Goal: Information Seeking & Learning: Learn about a topic

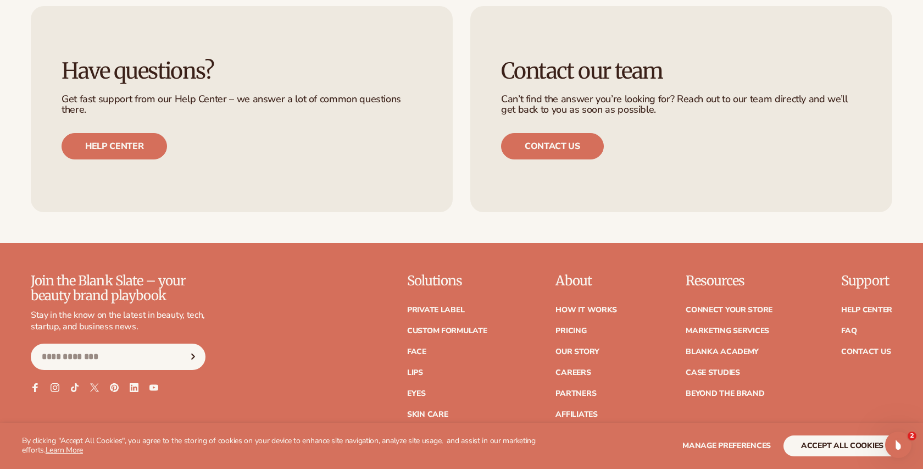
scroll to position [4731, 0]
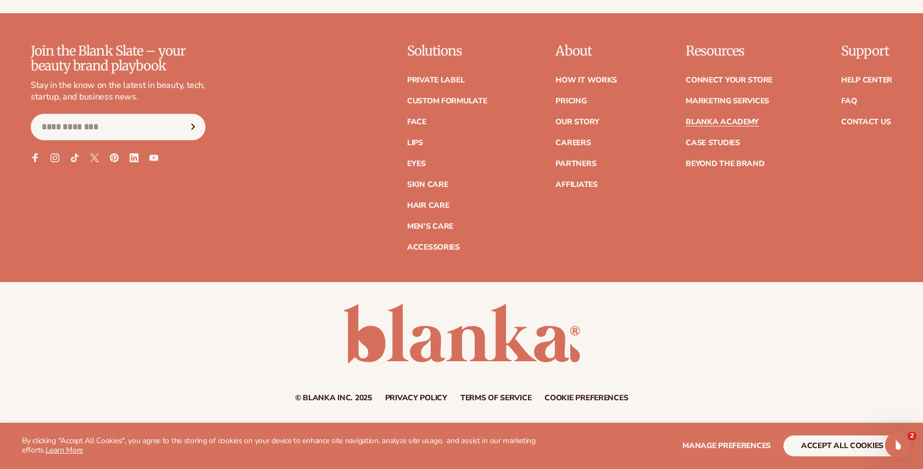
click at [747, 122] on link "Blanka Academy" at bounding box center [722, 122] width 73 height 8
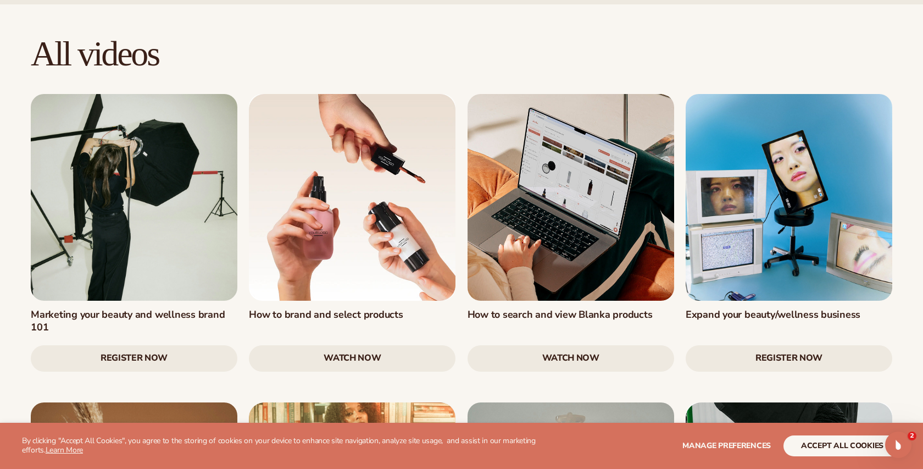
scroll to position [1091, 0]
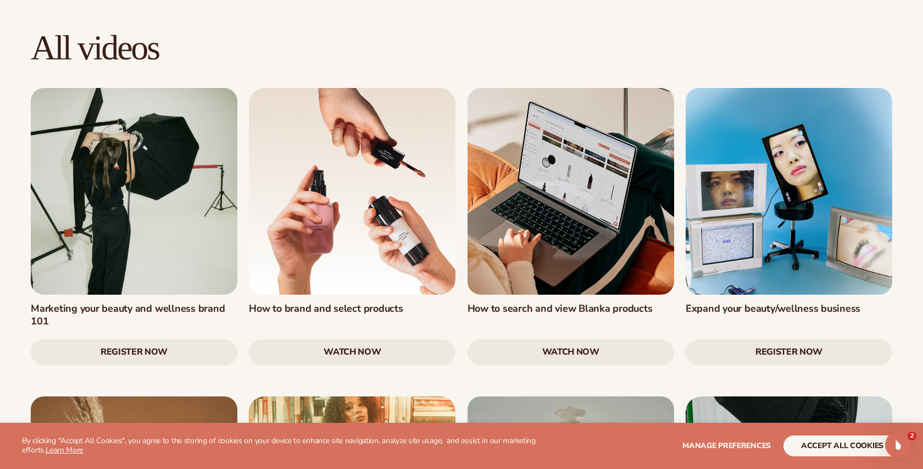
click at [407, 339] on link "watch now" at bounding box center [352, 352] width 207 height 26
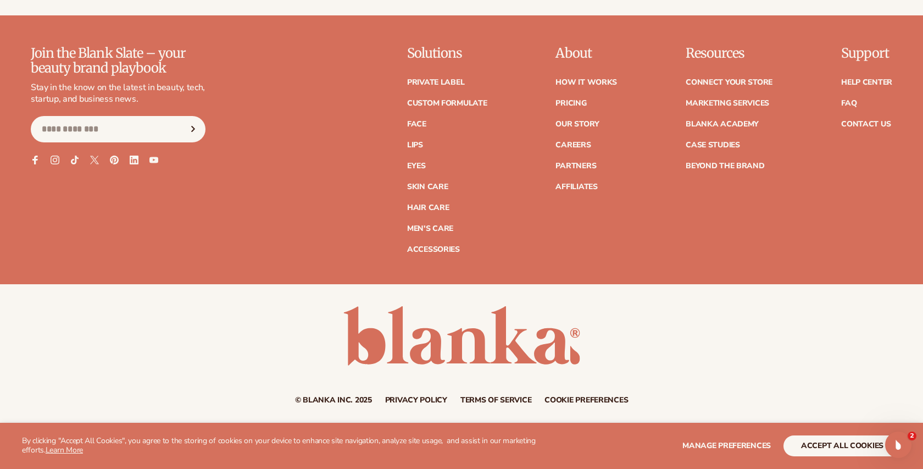
scroll to position [4731, 0]
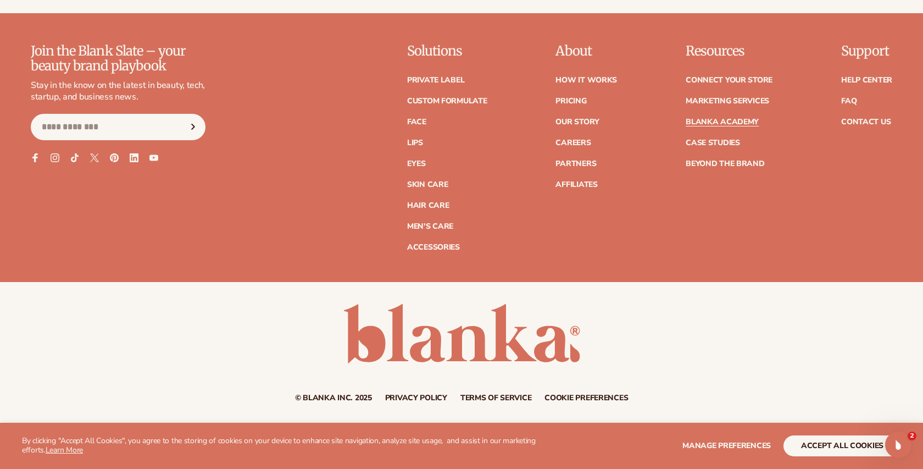
click at [719, 125] on link "Blanka Academy" at bounding box center [722, 122] width 73 height 8
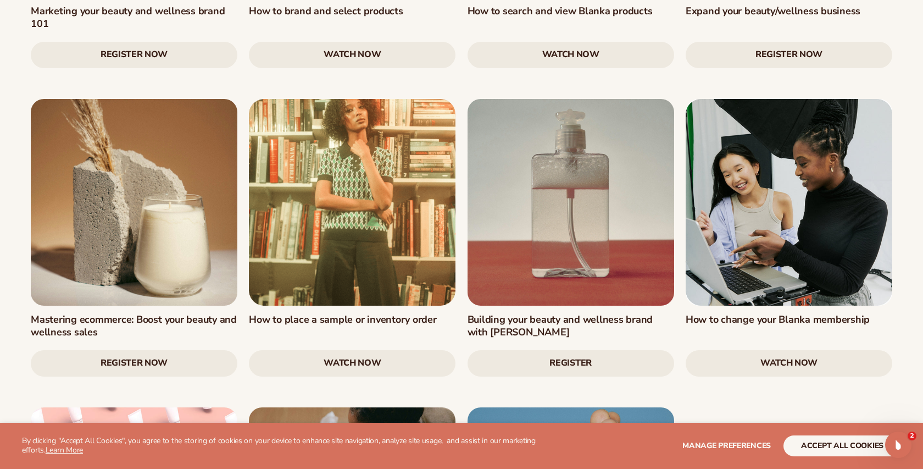
scroll to position [1395, 0]
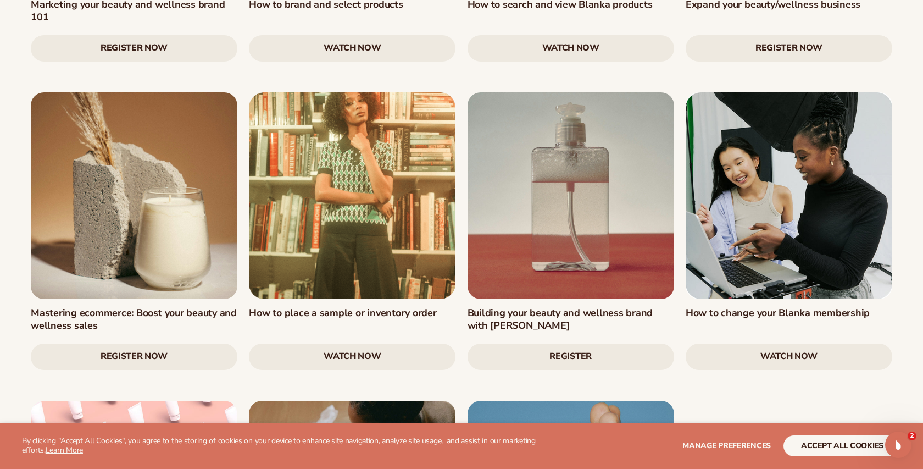
click at [395, 344] on link "watch now" at bounding box center [352, 357] width 207 height 26
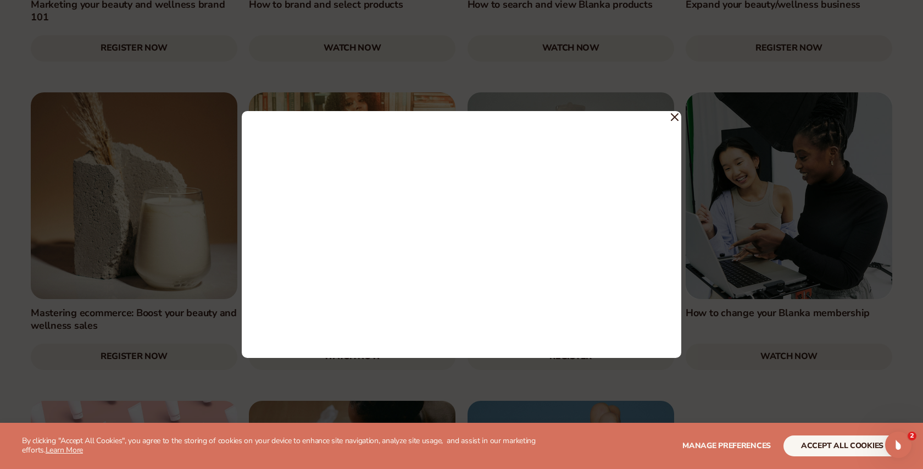
click at [676, 120] on icon at bounding box center [675, 117] width 8 height 8
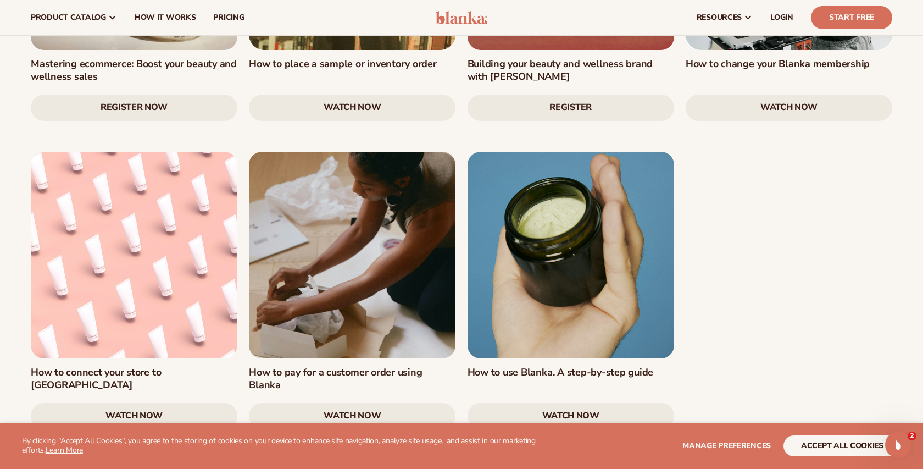
scroll to position [1642, 0]
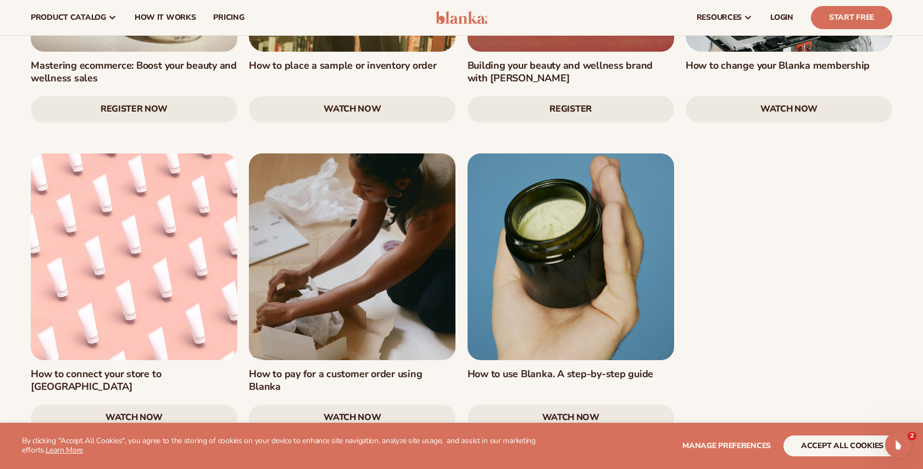
click at [413, 405] on link "watch now" at bounding box center [352, 418] width 207 height 26
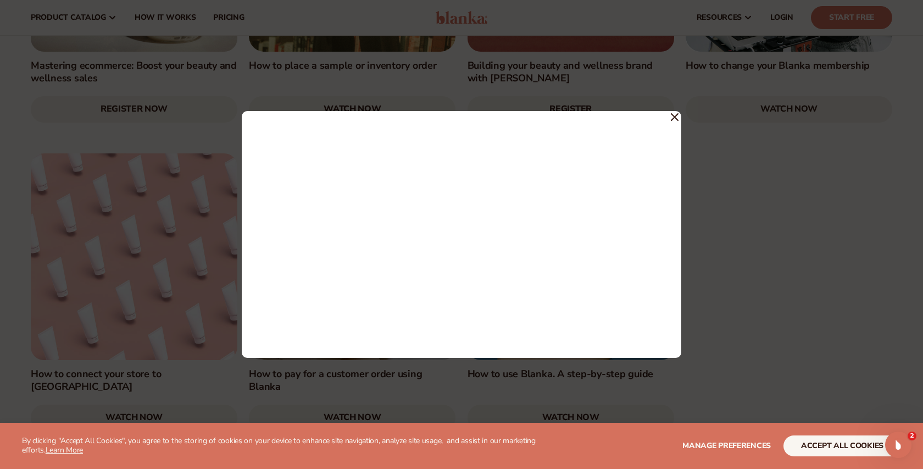
click at [674, 114] on icon at bounding box center [675, 117] width 8 height 8
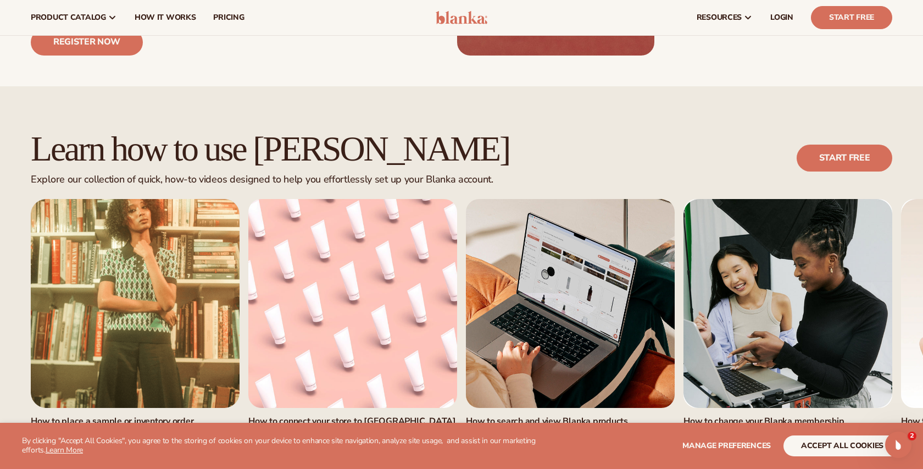
scroll to position [577, 0]
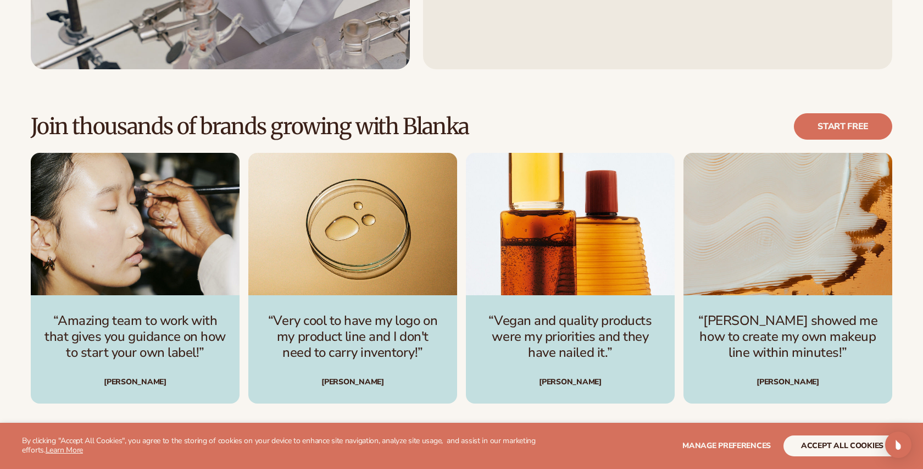
scroll to position [4222, 0]
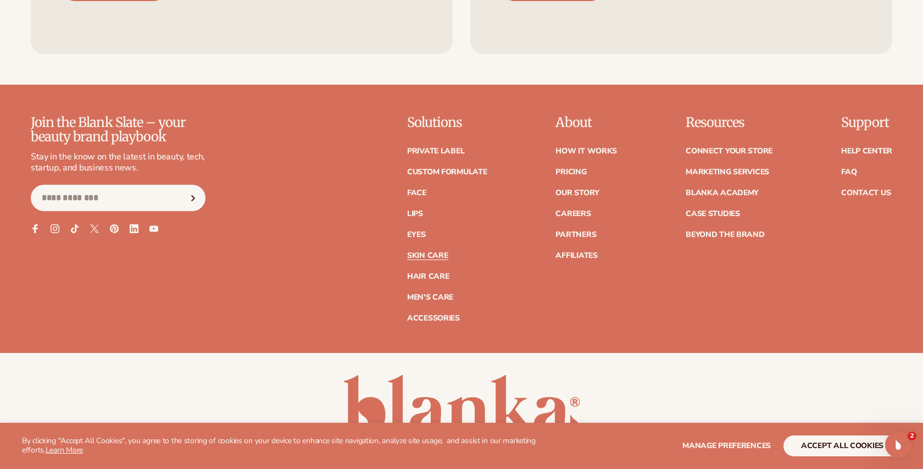
scroll to position [2216, 0]
click at [582, 233] on link "Partners" at bounding box center [576, 234] width 41 height 8
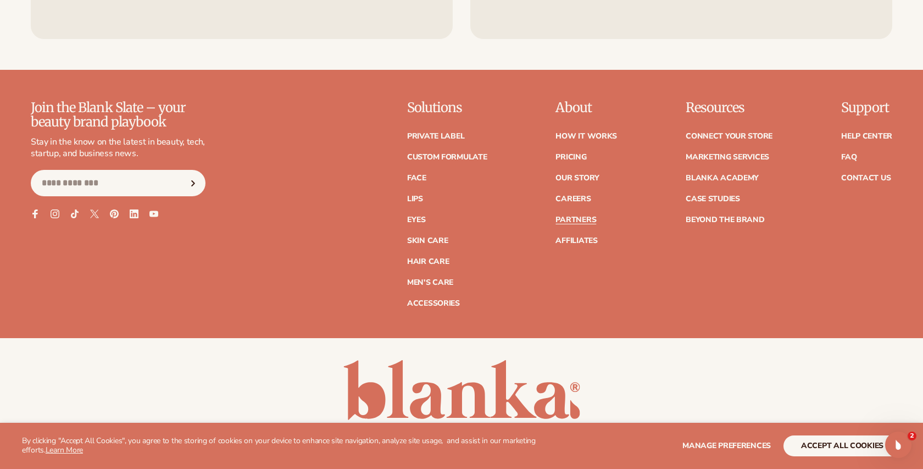
scroll to position [1971, 0]
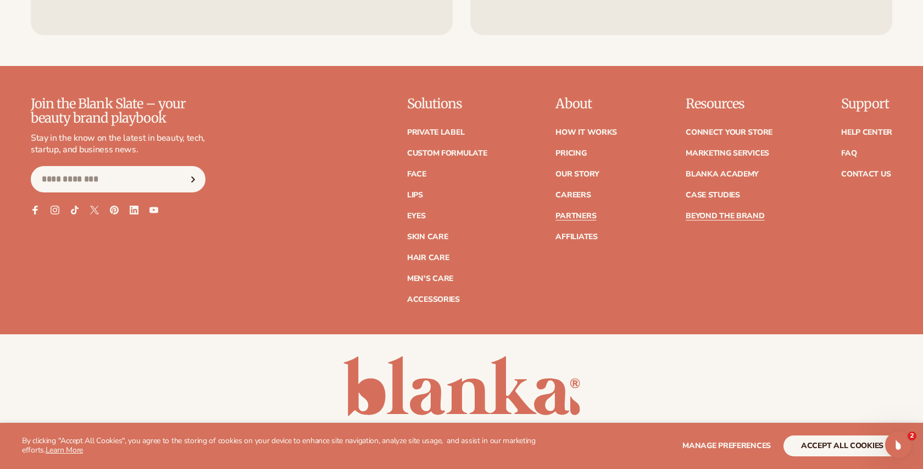
click at [739, 212] on link "Beyond the brand" at bounding box center [725, 216] width 79 height 8
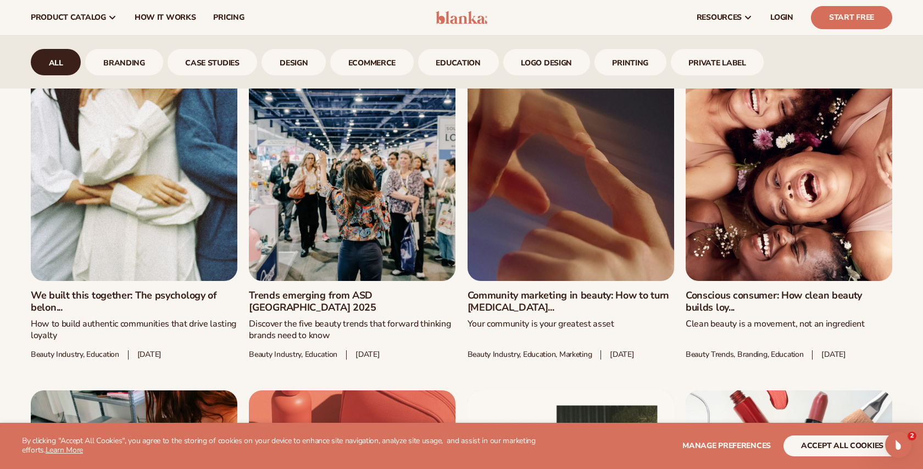
scroll to position [903, 0]
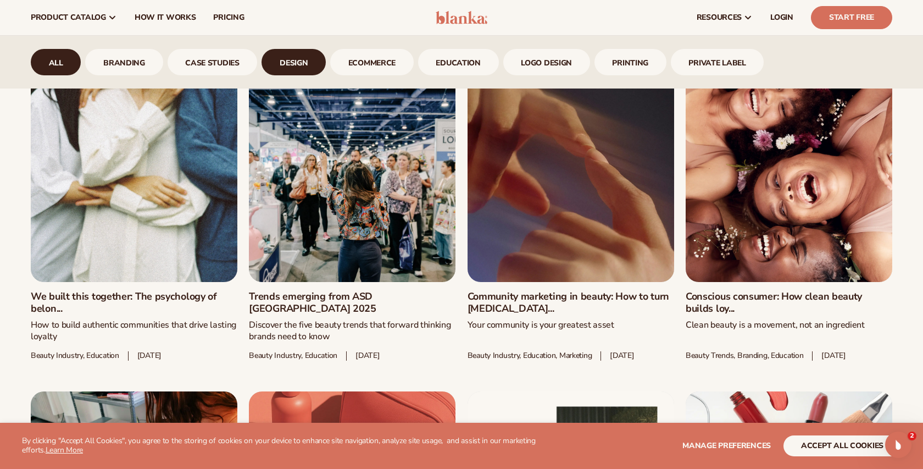
click at [288, 64] on link "design" at bounding box center [294, 62] width 64 height 26
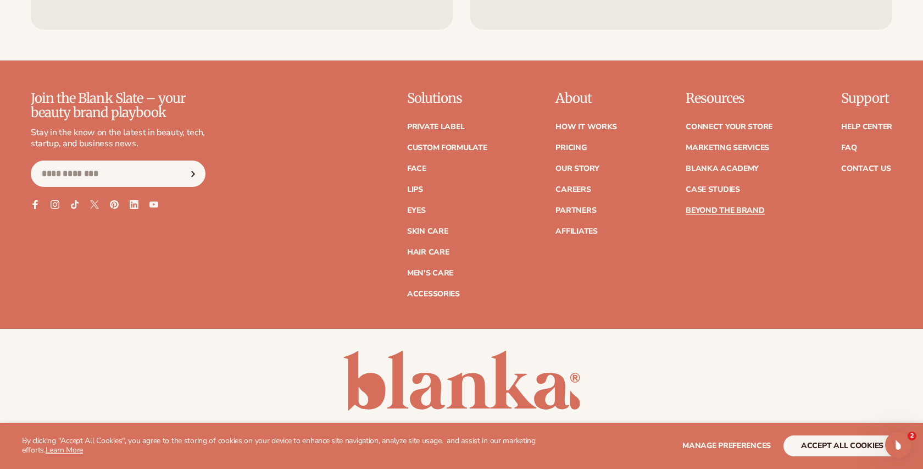
scroll to position [1977, 0]
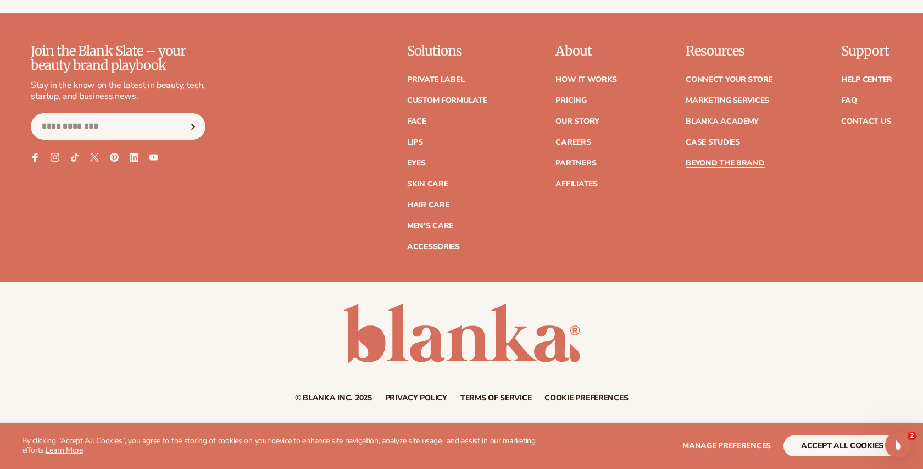
click at [733, 80] on link "Connect your store" at bounding box center [729, 80] width 87 height 8
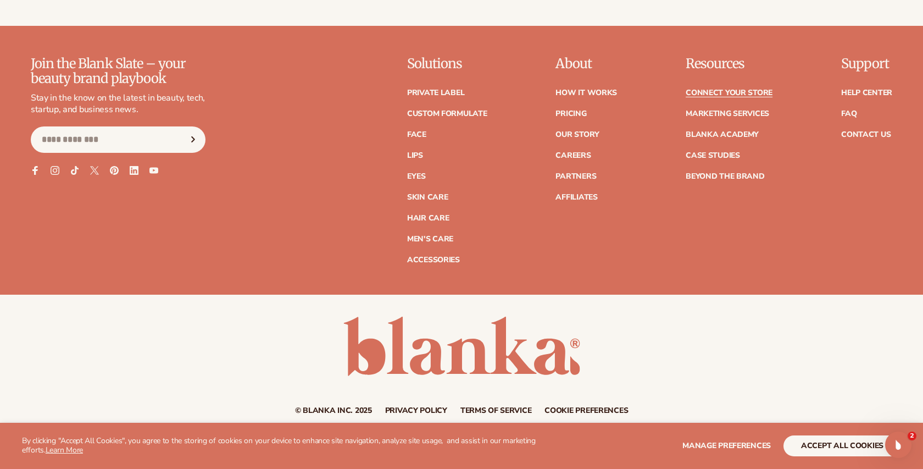
scroll to position [1486, 0]
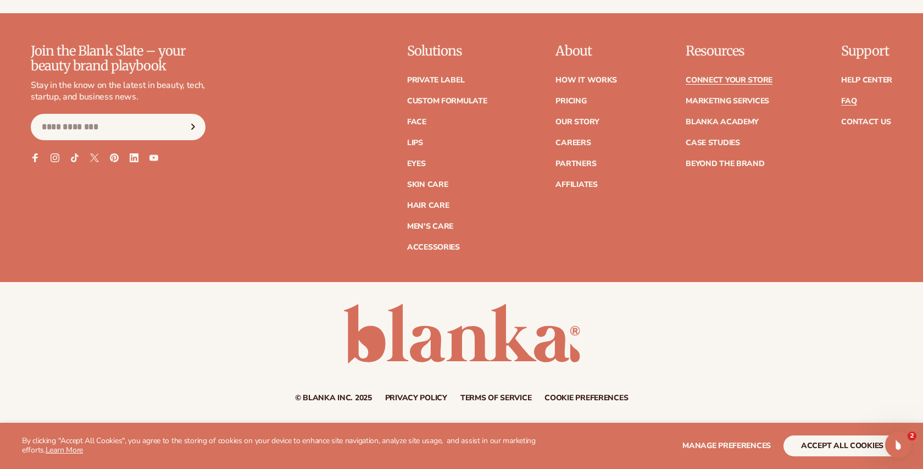
click at [847, 103] on link "FAQ" at bounding box center [849, 101] width 15 height 8
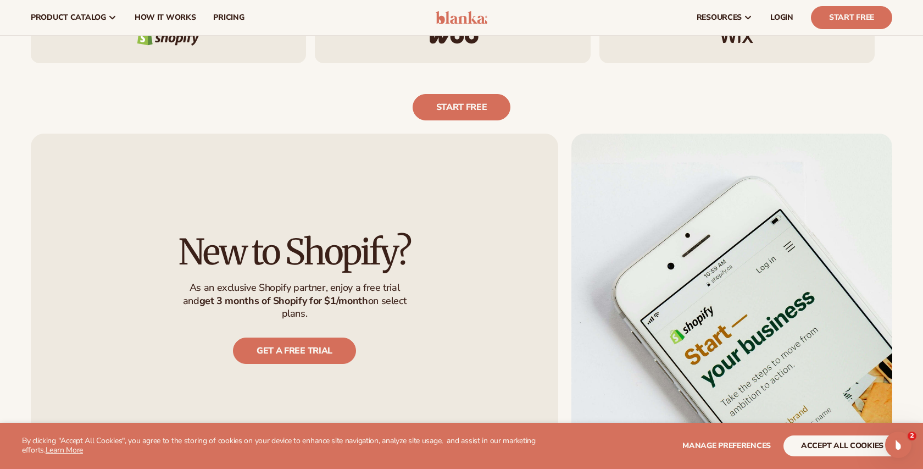
scroll to position [698, 0]
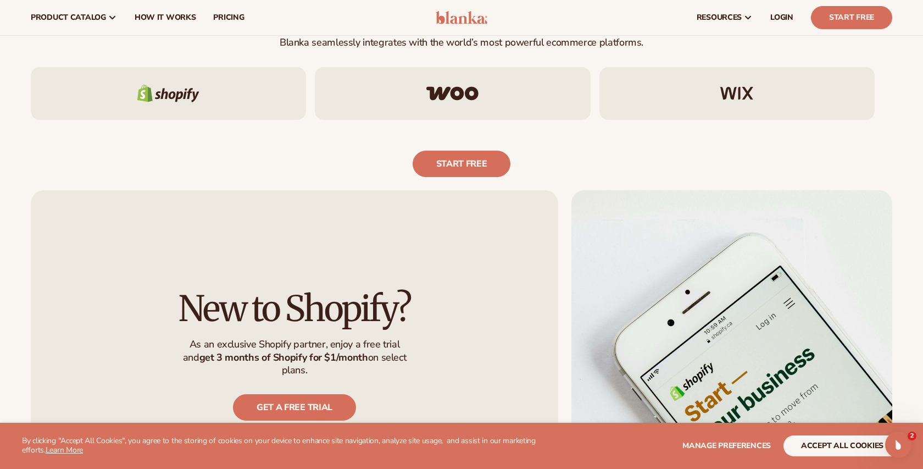
click at [473, 22] on img at bounding box center [462, 17] width 52 height 13
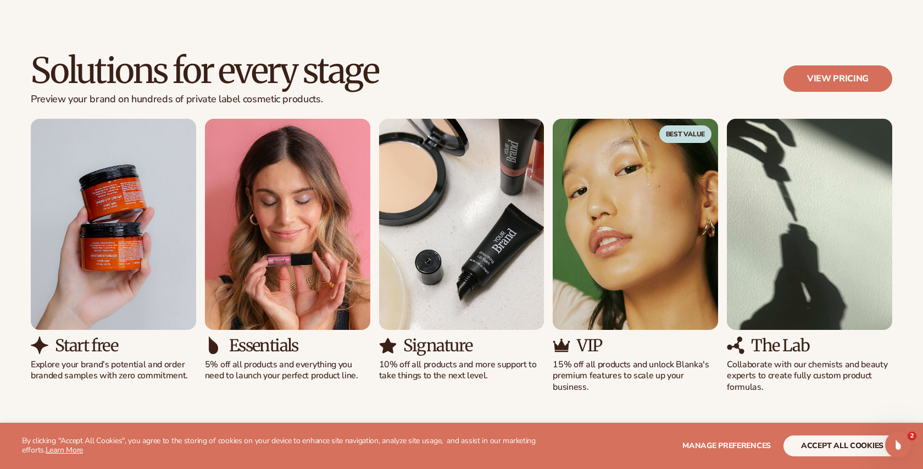
scroll to position [965, 0]
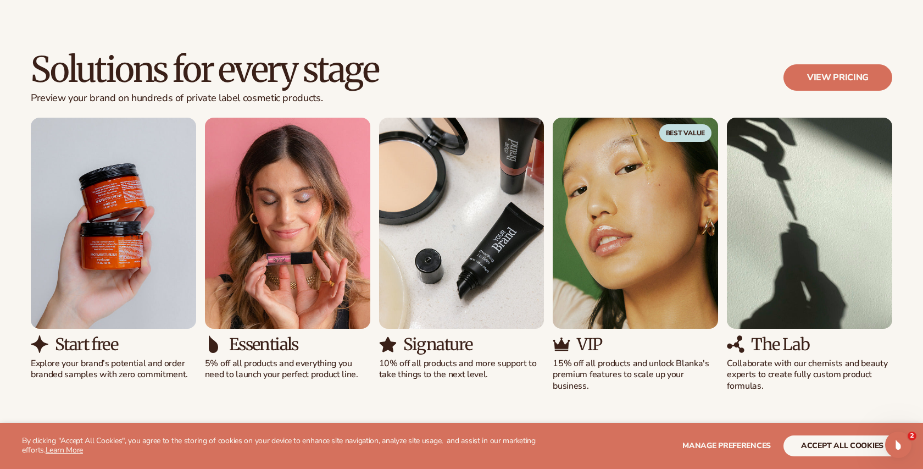
click at [796, 295] on img "5 / 5" at bounding box center [809, 223] width 165 height 211
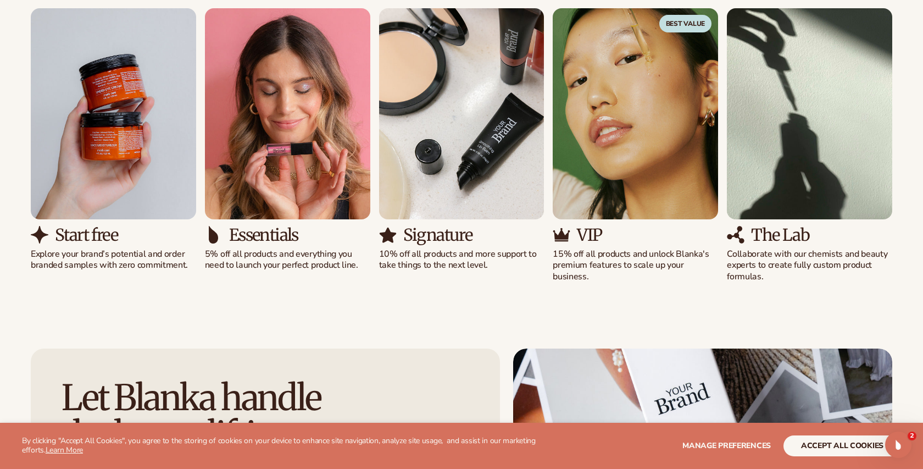
scroll to position [1081, 0]
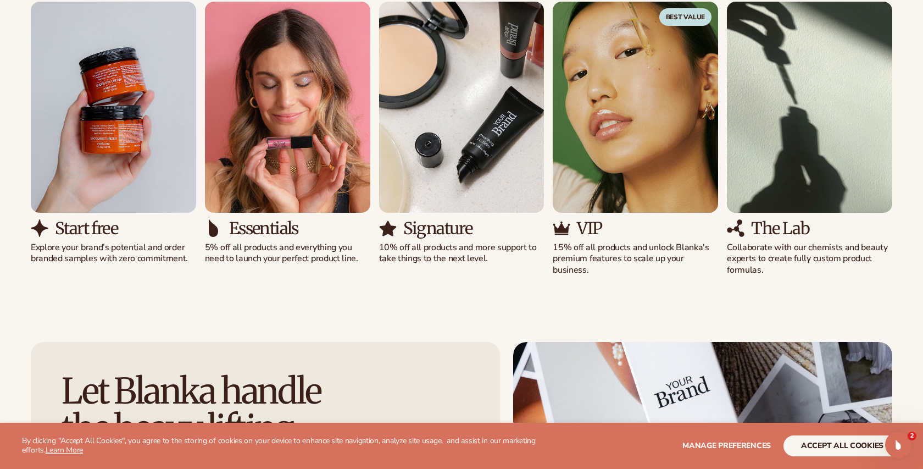
click at [779, 150] on img "5 / 5" at bounding box center [809, 107] width 165 height 211
click at [786, 240] on div "The Lab Collaborate with our chemists and beauty experts to create fully custom…" at bounding box center [809, 247] width 165 height 57
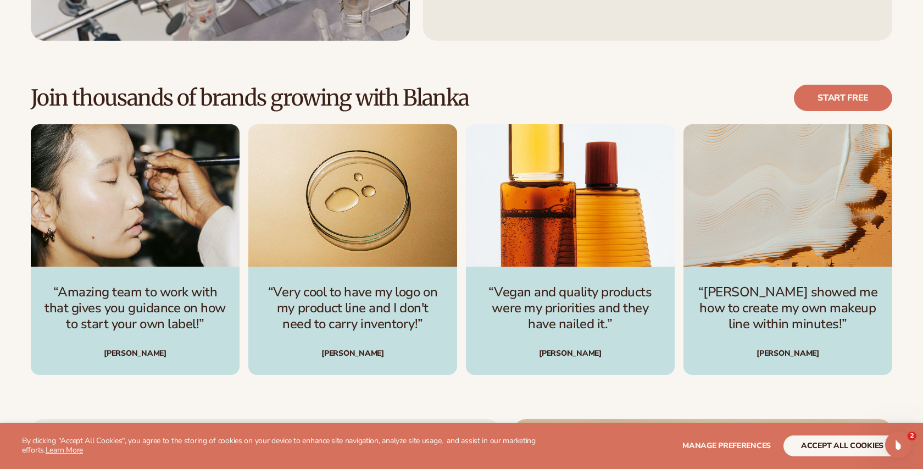
scroll to position [3130, 0]
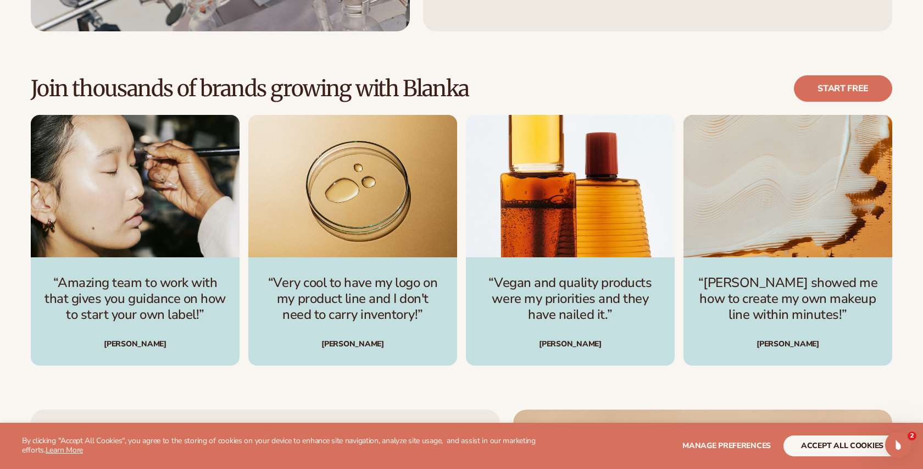
click at [377, 302] on p "“Very cool to have my logo on my product line and I don't need to carry invento…" at bounding box center [353, 298] width 182 height 47
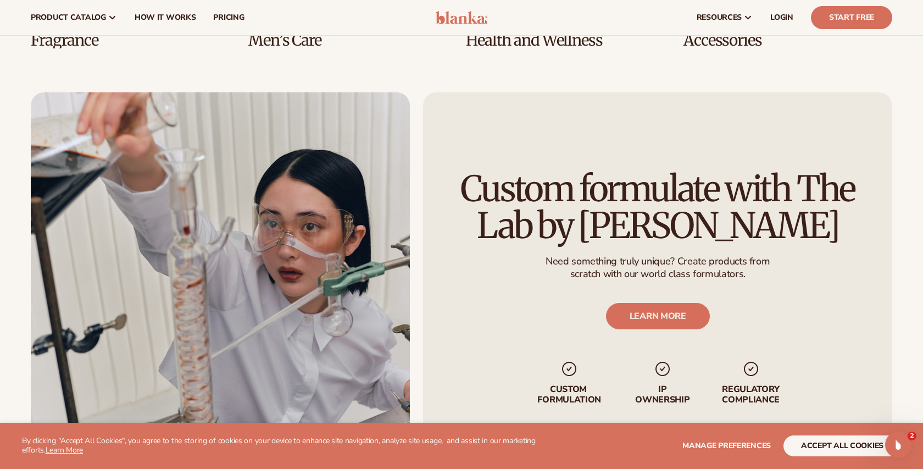
scroll to position [2678, 0]
click at [694, 310] on link "LEARN MORE" at bounding box center [658, 316] width 104 height 26
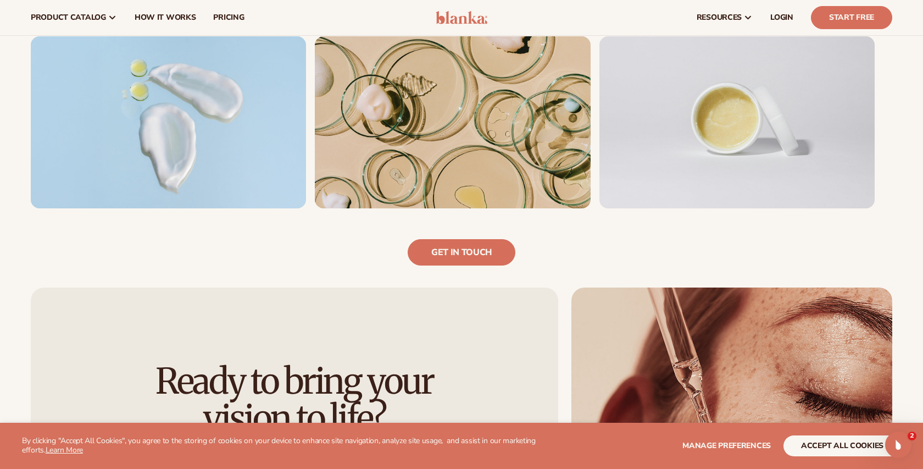
scroll to position [729, 0]
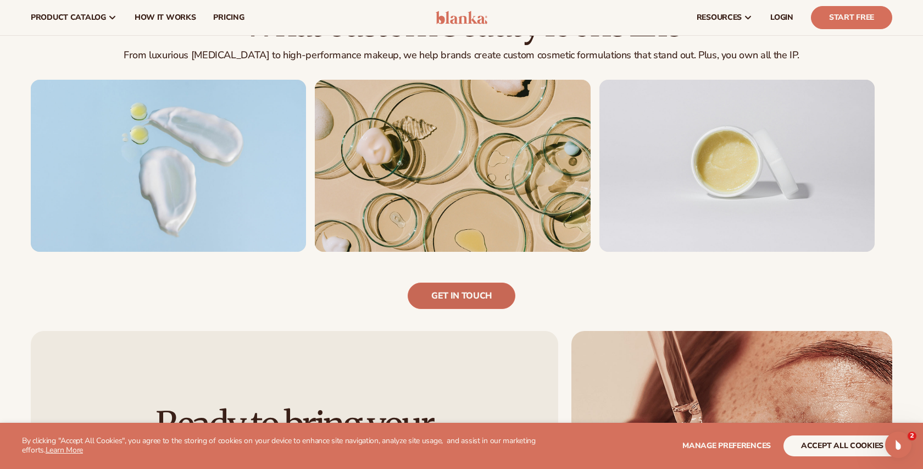
click at [468, 307] on link "Get in touch" at bounding box center [462, 296] width 108 height 26
